Goal: Task Accomplishment & Management: Manage account settings

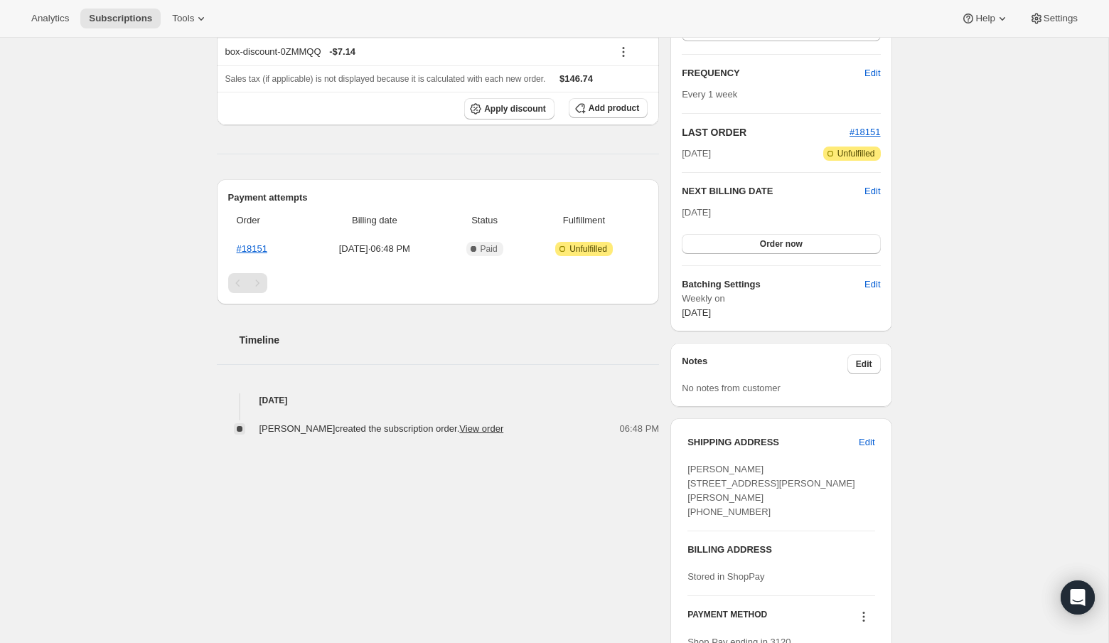
scroll to position [235, 0]
click at [872, 185] on span "Edit" at bounding box center [873, 189] width 16 height 14
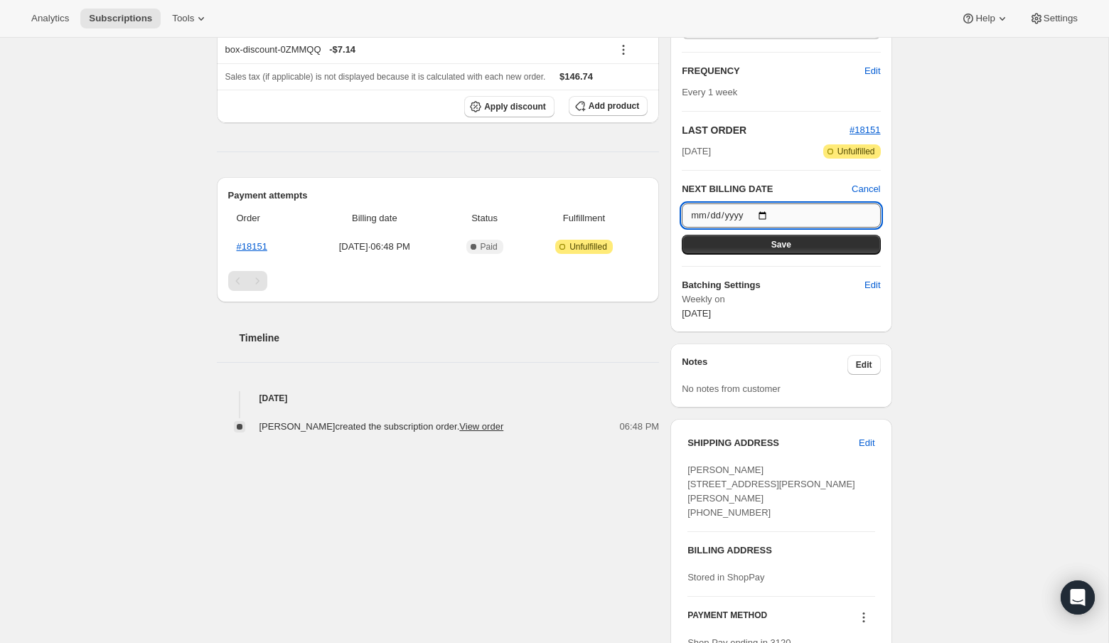
click at [774, 208] on input "2025-08-31" at bounding box center [781, 215] width 198 height 24
type input "2025-09-07"
click at [772, 213] on input "2025-09-07" at bounding box center [781, 215] width 198 height 24
click at [965, 269] on div "Subscription #18734153920. This page is ready Subscription #18734153920 Success…" at bounding box center [554, 268] width 1109 height 933
click at [802, 245] on button "Save" at bounding box center [781, 245] width 198 height 20
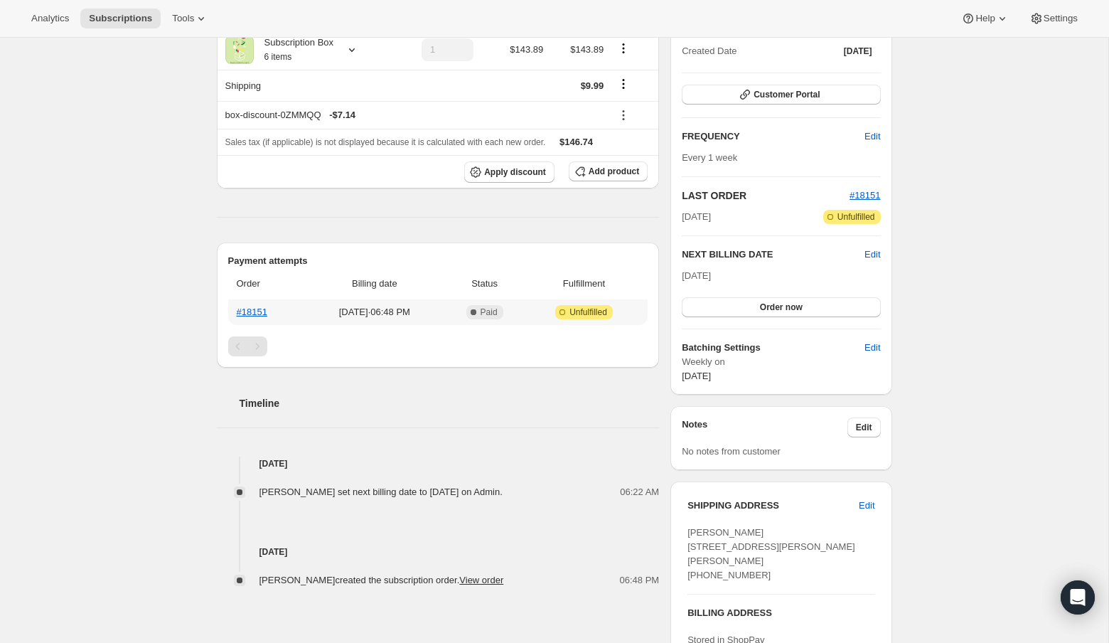
scroll to position [0, 0]
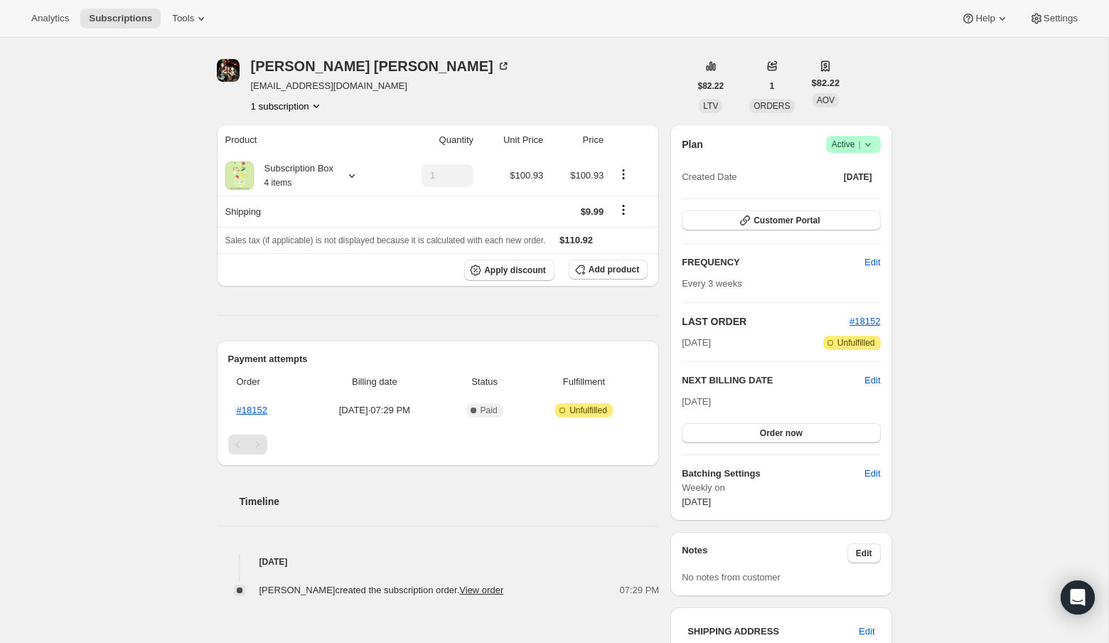
scroll to position [47, 0]
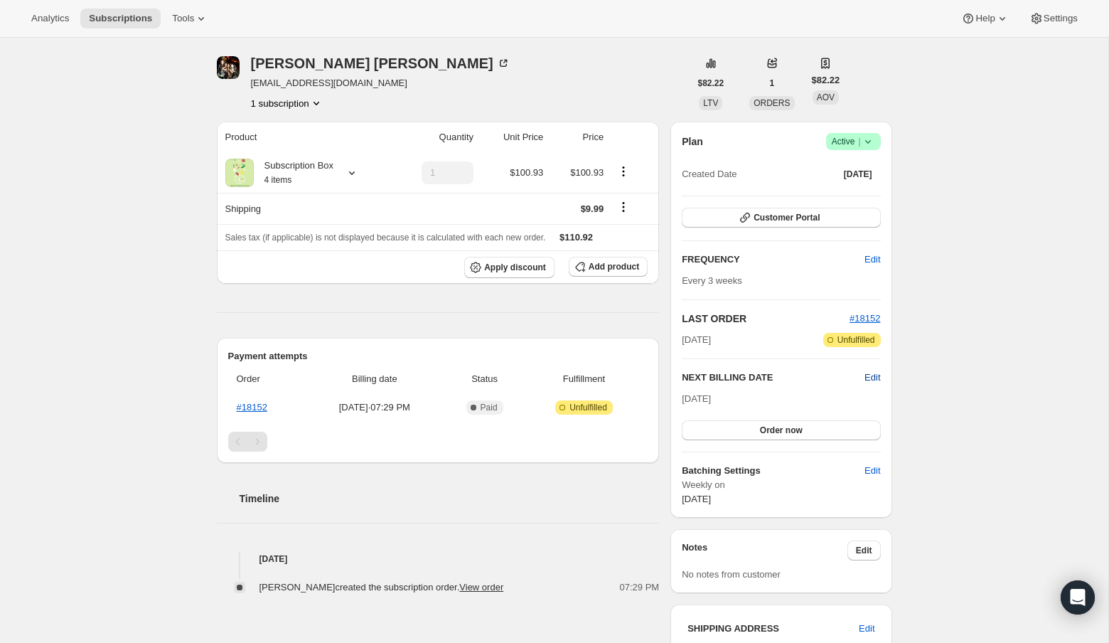
click at [868, 373] on span "Edit" at bounding box center [873, 377] width 16 height 14
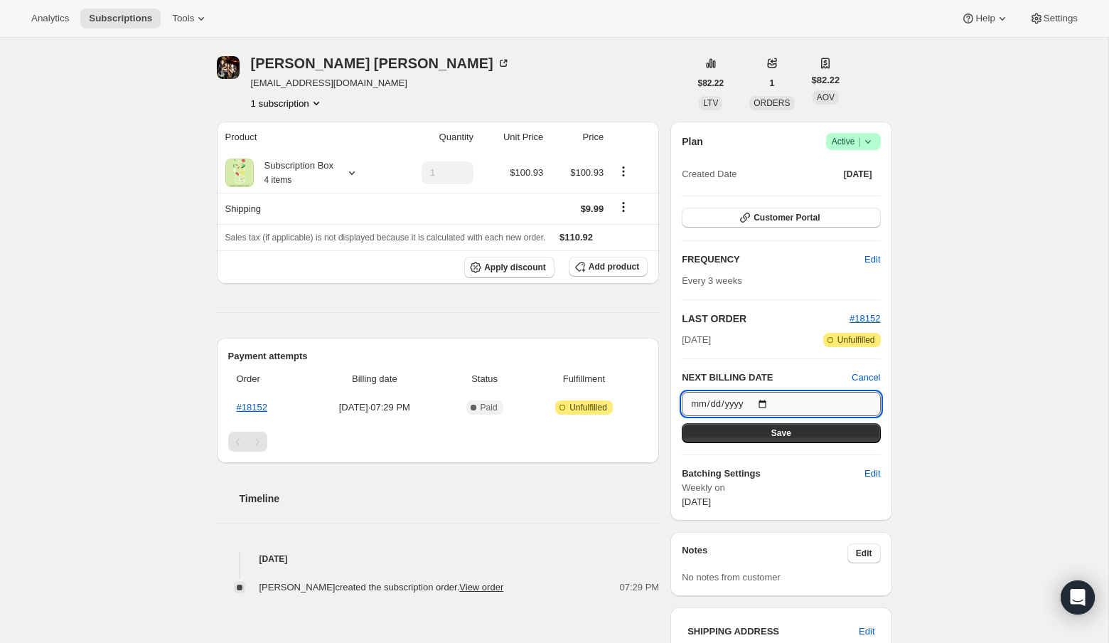
click at [774, 400] on input "2025-09-14" at bounding box center [781, 404] width 198 height 24
type input "2025-09-21"
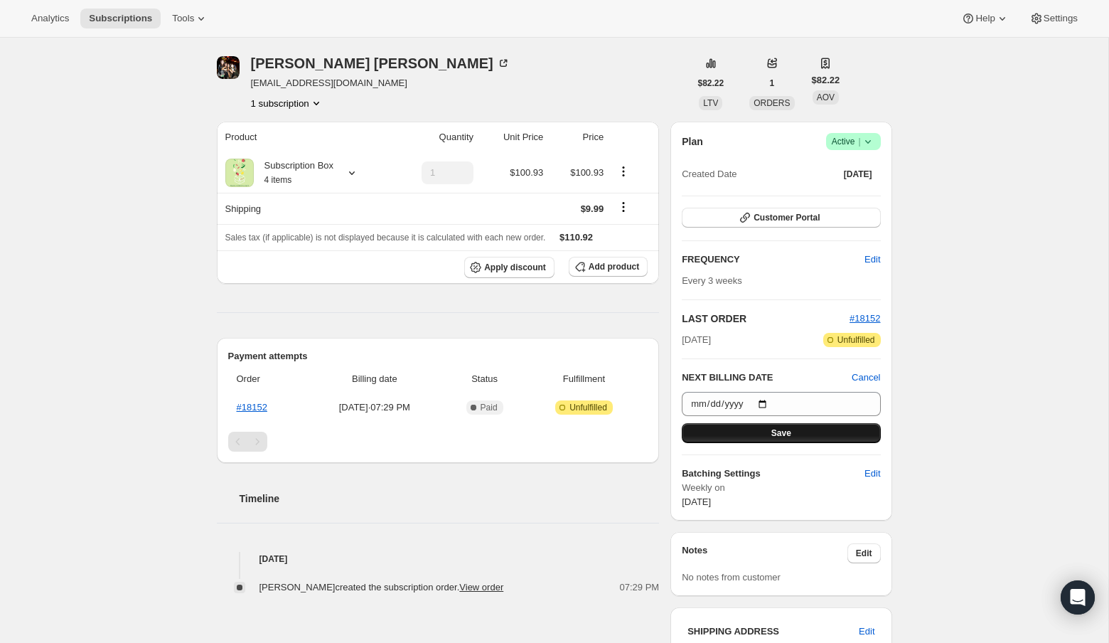
click at [823, 427] on button "Save" at bounding box center [781, 433] width 198 height 20
